Goal: Check status

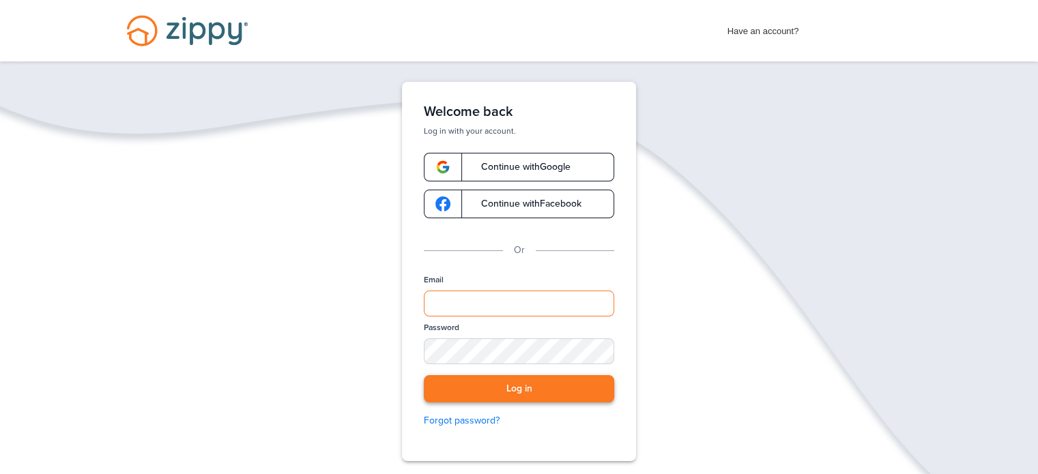
type input "**********"
click at [499, 375] on button "Log in" at bounding box center [519, 389] width 190 height 28
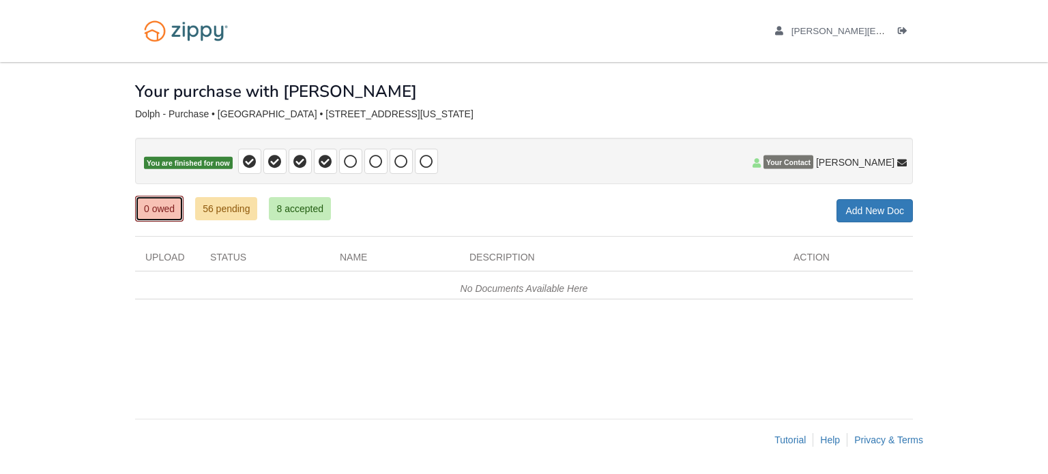
click at [159, 205] on link "0 owed" at bounding box center [159, 209] width 48 height 26
click at [211, 201] on link "56 pending" at bounding box center [226, 208] width 62 height 23
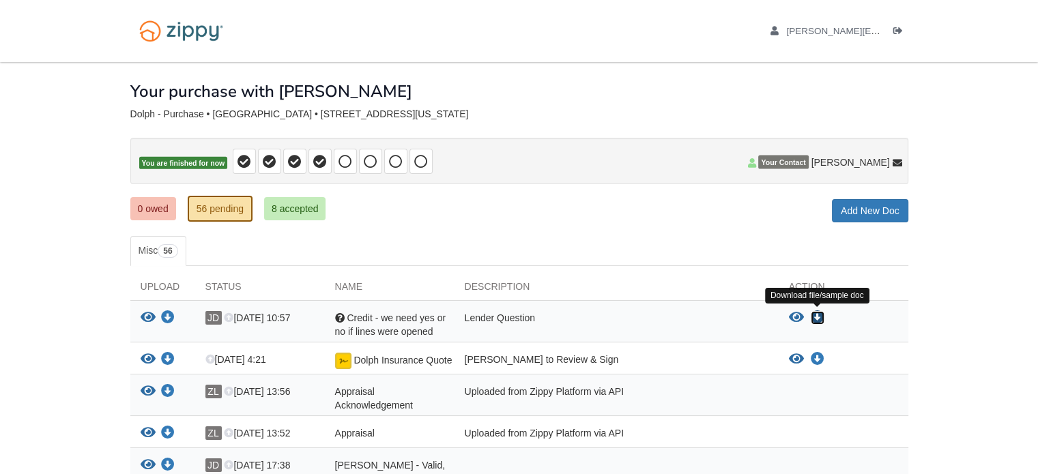
click at [819, 316] on icon "Download Credit - we need yes or no if lines were opened" at bounding box center [817, 318] width 14 height 14
click at [288, 209] on link "8 accepted" at bounding box center [295, 208] width 62 height 23
